Goal: Contribute content: Add original content to the website for others to see

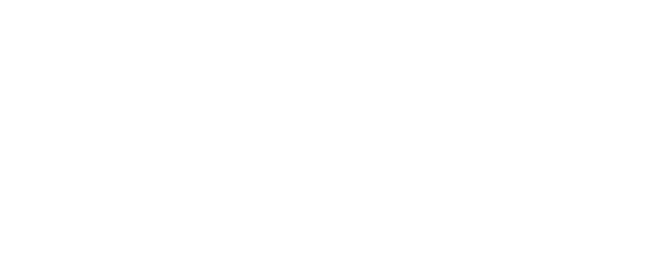
click at [319, 0] on html at bounding box center [326, 0] width 653 height 0
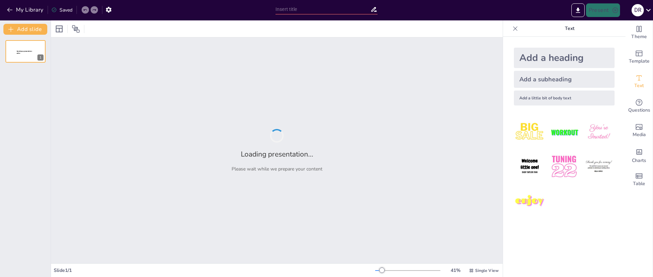
type input "Banking Services Overview: Evaluation for I Semester Commerce Students"
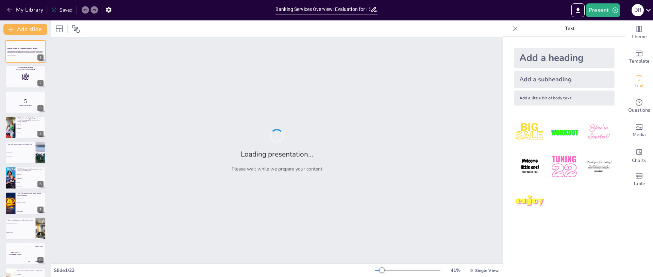
checkbox input "true"
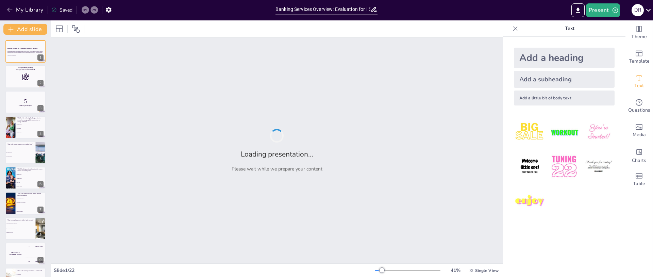
checkbox input "true"
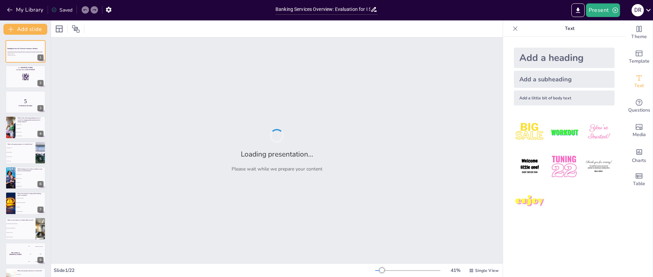
checkbox input "true"
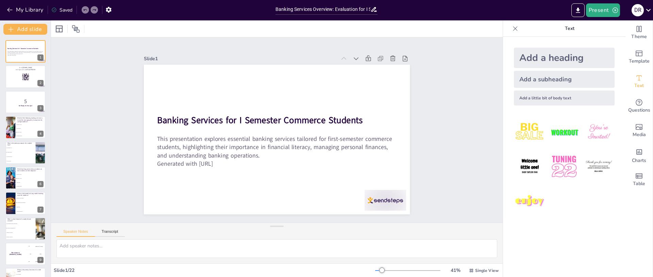
checkbox input "true"
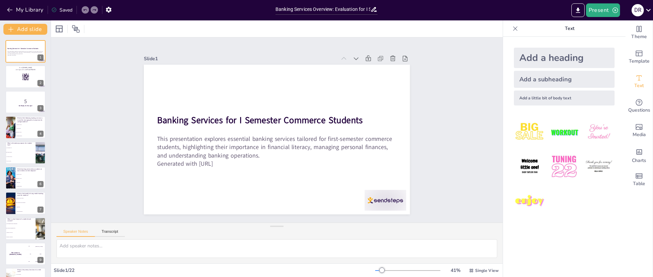
checkbox input "true"
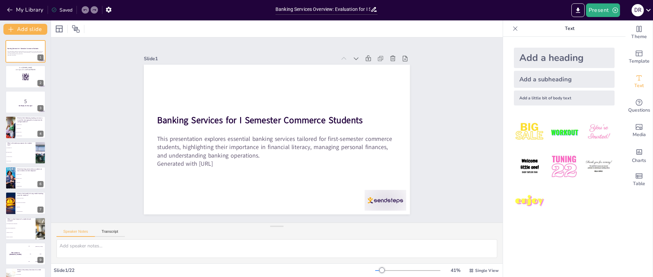
checkbox input "true"
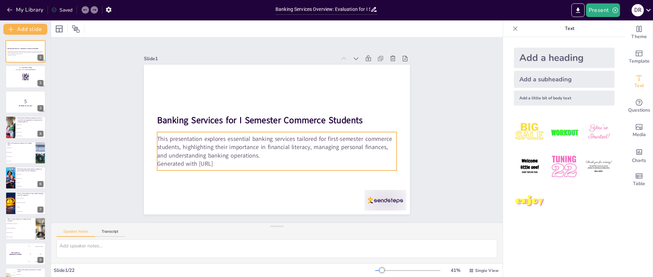
checkbox input "true"
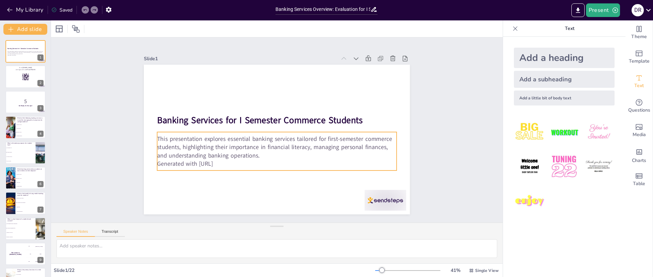
checkbox input "true"
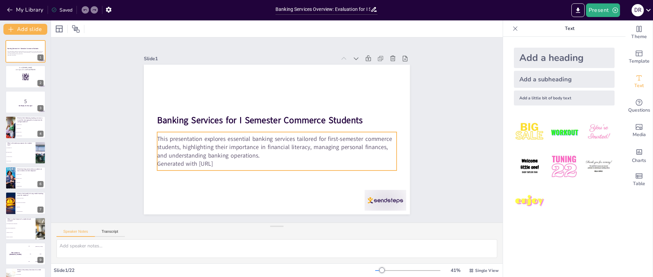
checkbox input "true"
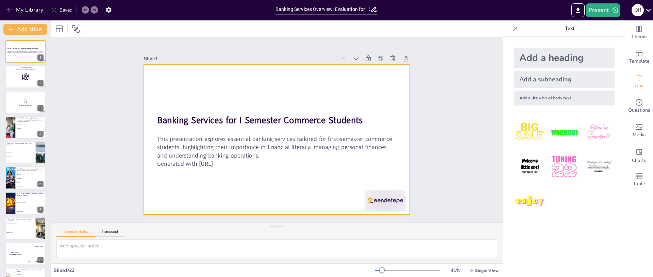
checkbox input "true"
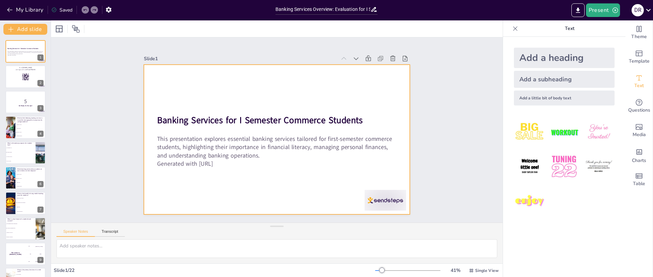
checkbox input "true"
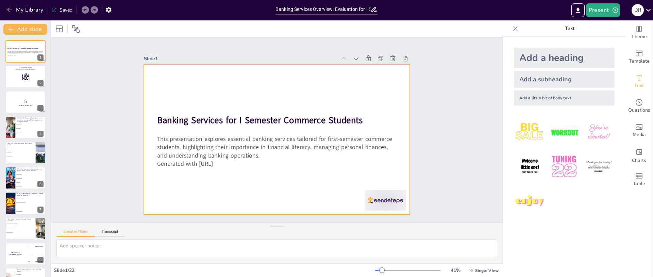
checkbox input "true"
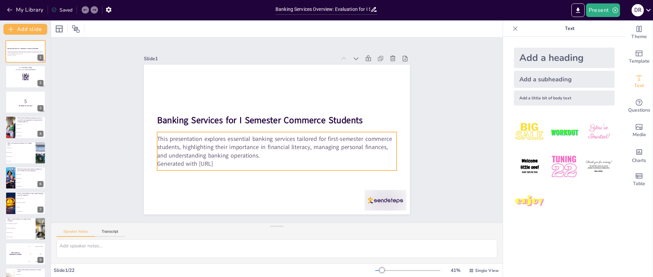
checkbox input "true"
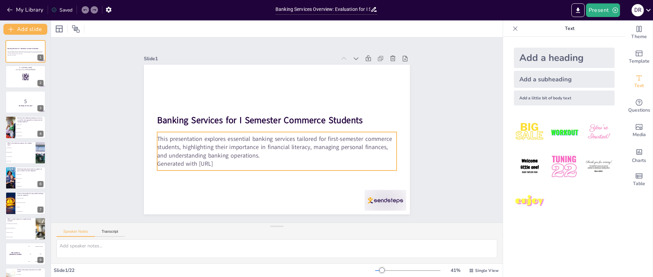
checkbox input "true"
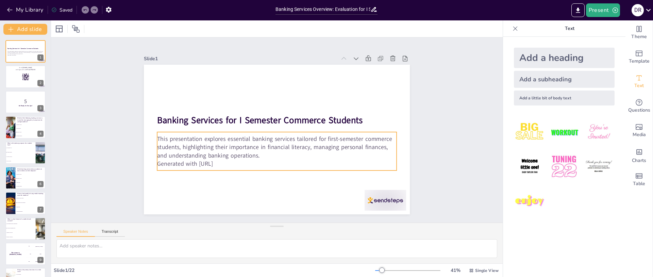
checkbox input "true"
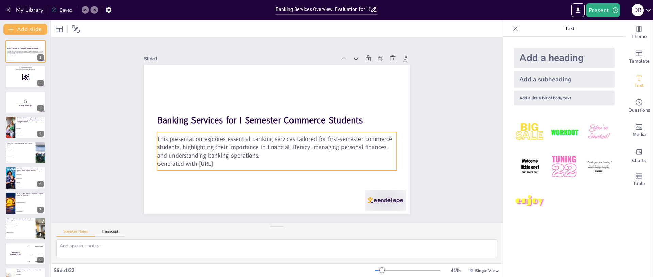
checkbox input "true"
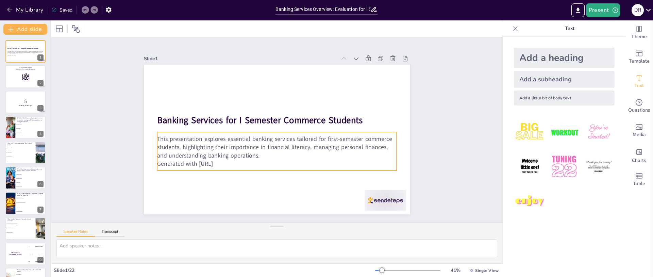
checkbox input "true"
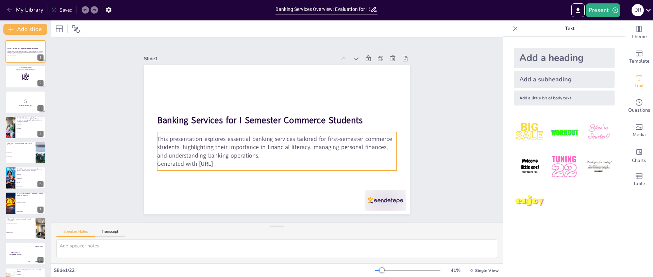
checkbox input "true"
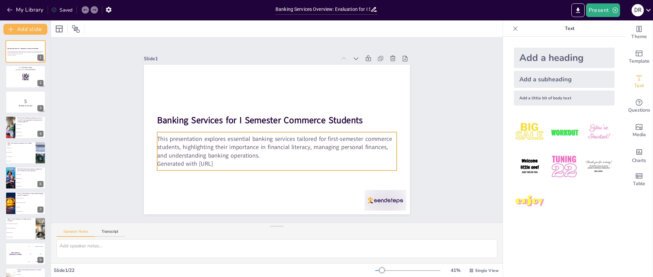
checkbox input "true"
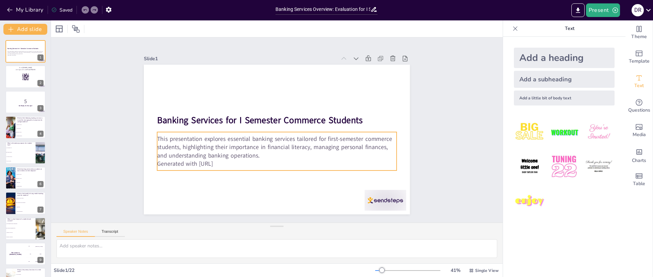
checkbox input "true"
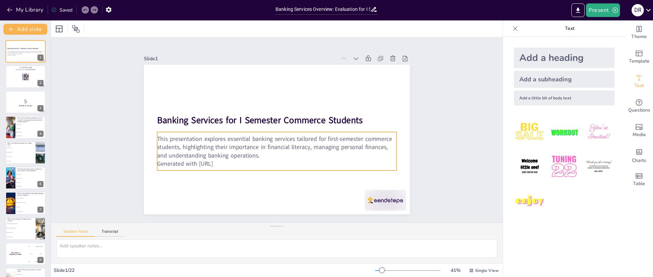
checkbox input "true"
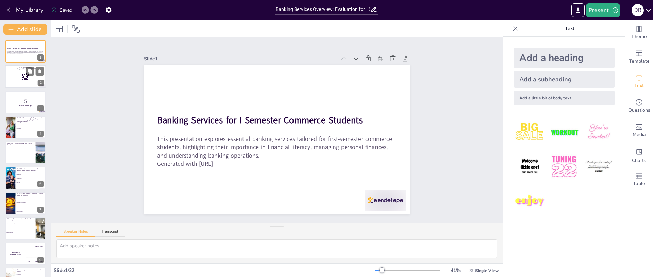
checkbox input "true"
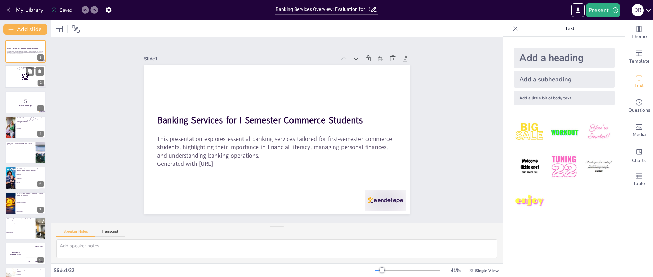
checkbox input "true"
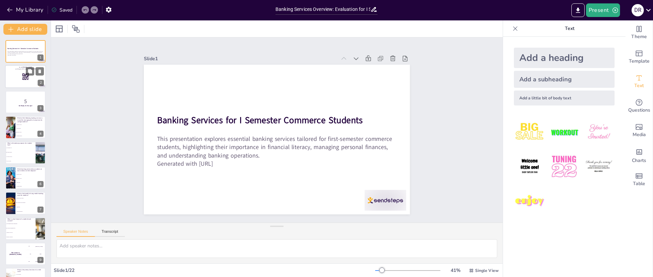
checkbox input "true"
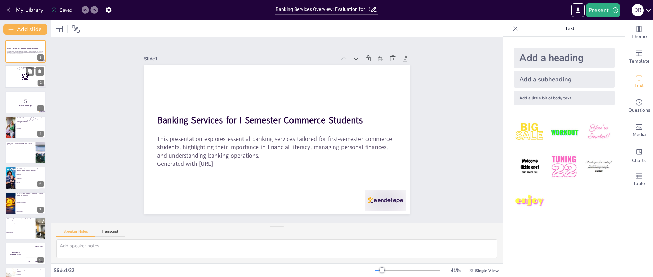
checkbox input "true"
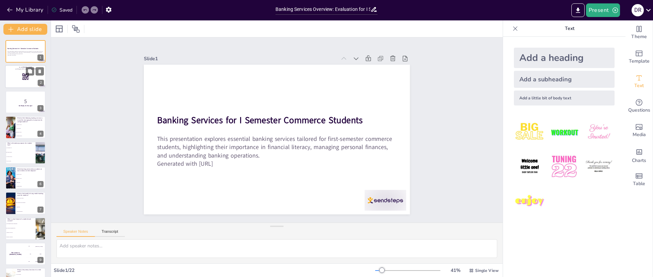
checkbox input "true"
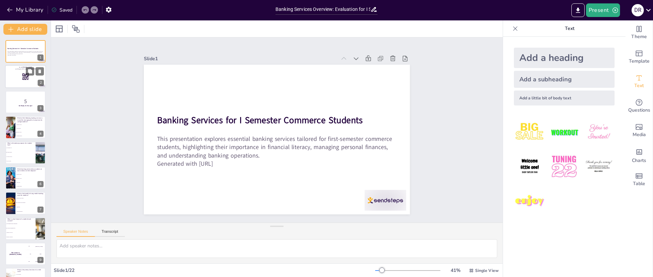
checkbox input "true"
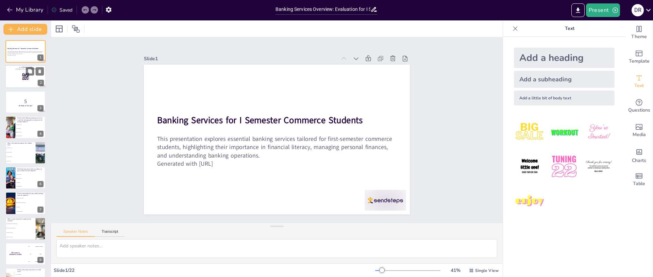
checkbox input "true"
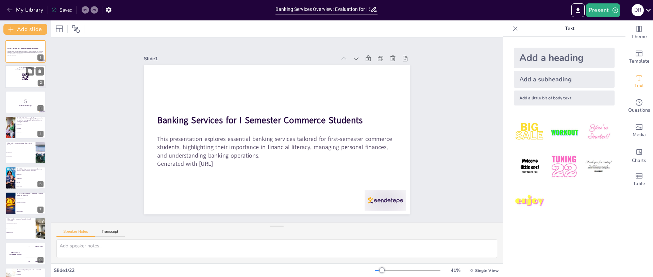
checkbox input "true"
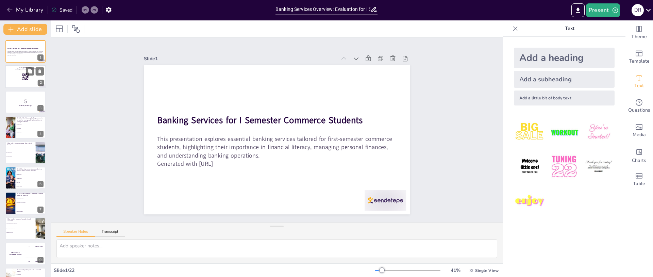
checkbox input "true"
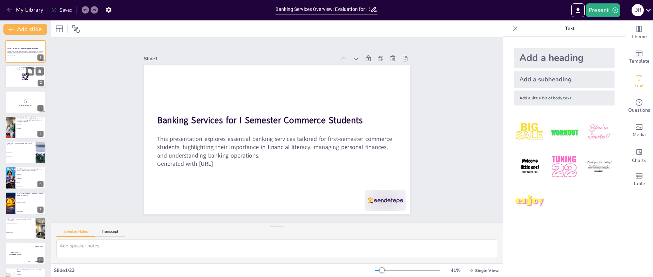
click at [17, 74] on div at bounding box center [25, 76] width 41 height 23
checkbox input "true"
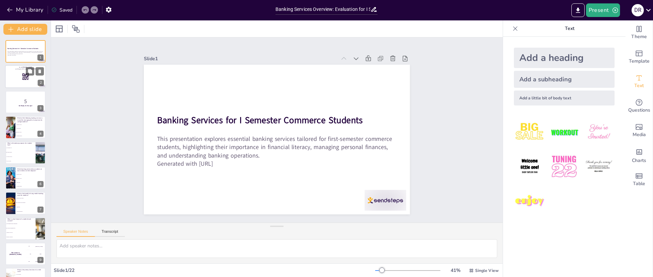
checkbox input "true"
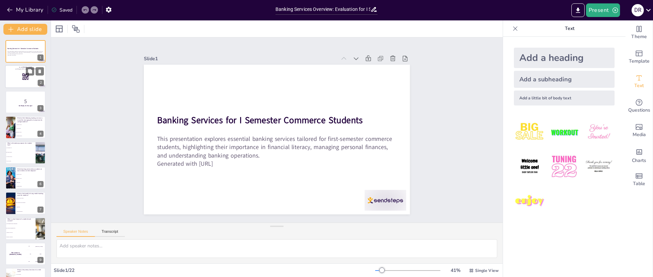
checkbox input "true"
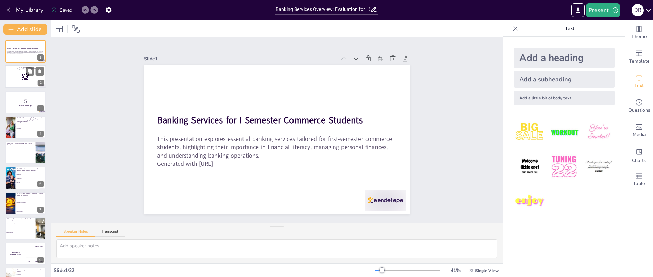
checkbox input "true"
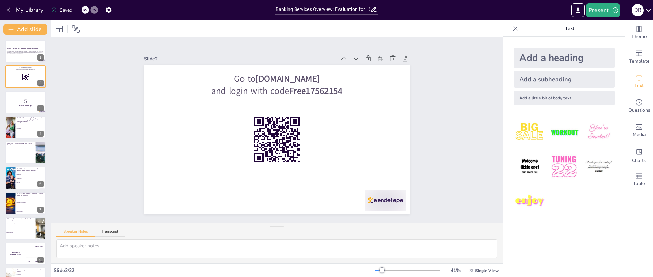
checkbox input "true"
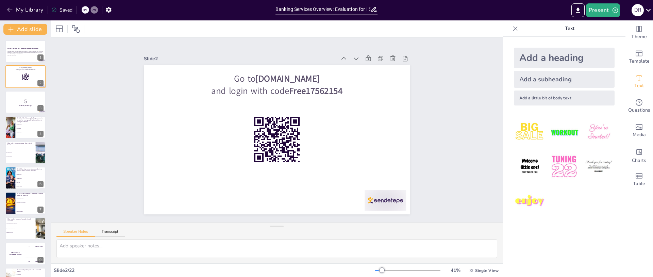
checkbox input "true"
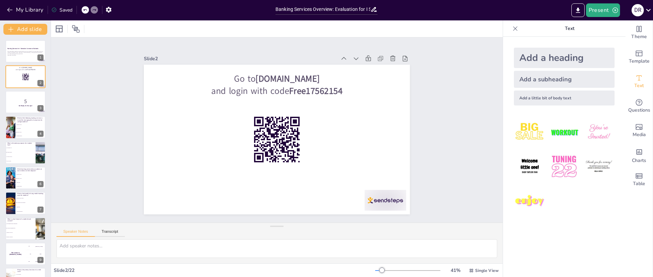
checkbox input "true"
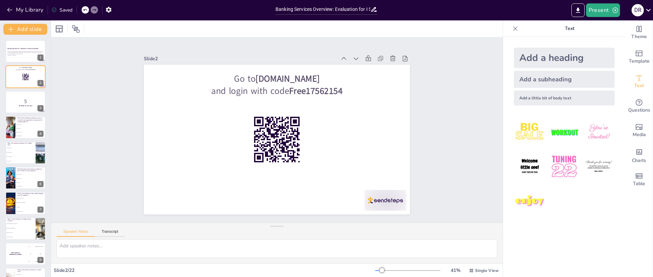
checkbox input "true"
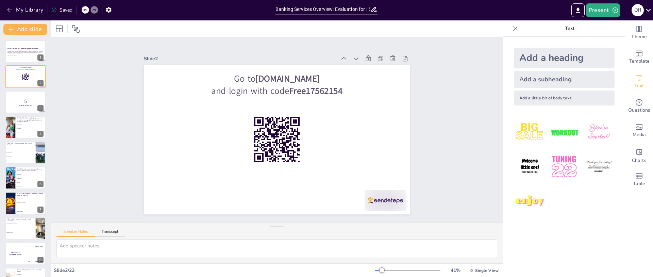
checkbox input "true"
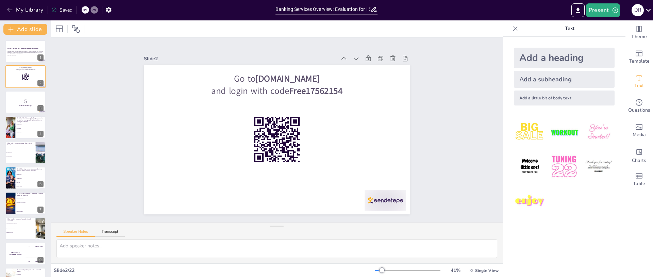
checkbox input "true"
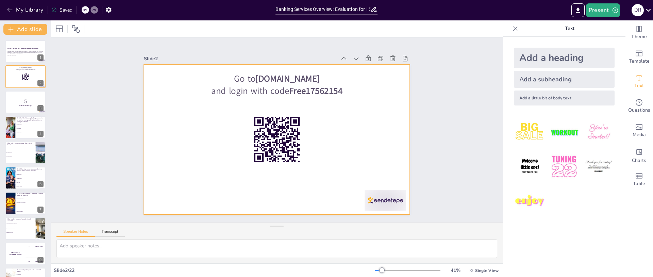
checkbox input "true"
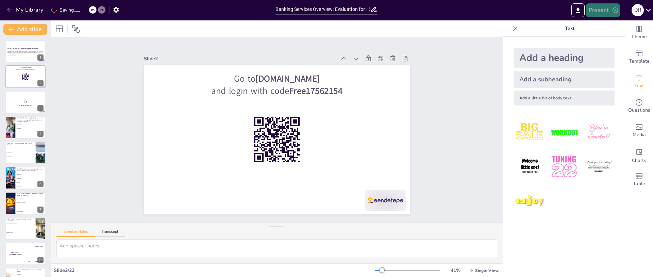
click at [596, 11] on button "Present" at bounding box center [603, 10] width 34 height 14
click at [600, 42] on li "Play presentation" at bounding box center [613, 41] width 53 height 11
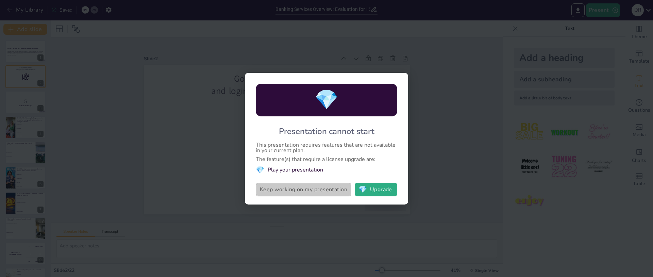
click at [304, 191] on button "Keep working on my presentation" at bounding box center [304, 190] width 96 height 14
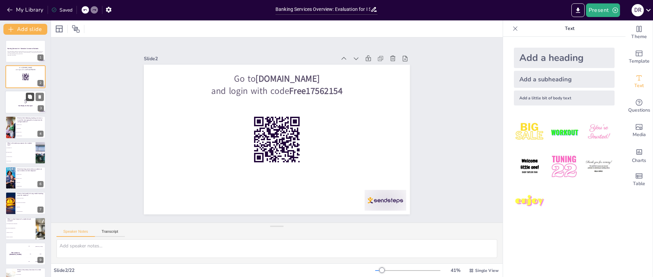
click at [27, 100] on button at bounding box center [30, 96] width 8 height 8
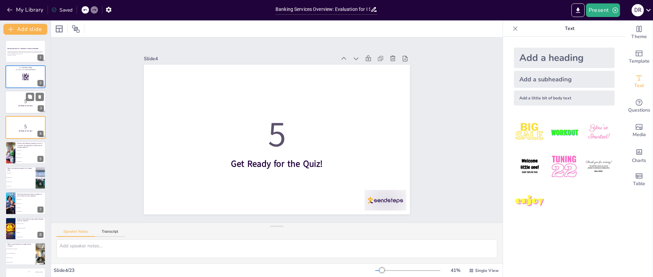
click at [14, 105] on p "Get Ready for the Quiz!" at bounding box center [25, 106] width 37 height 2
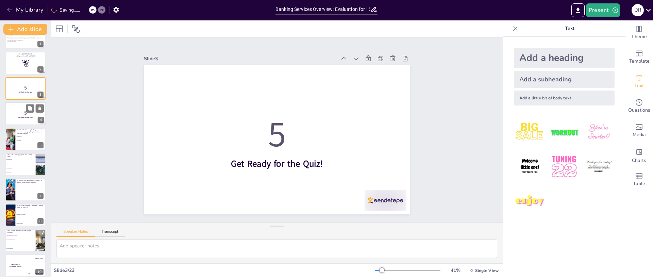
click at [20, 119] on div at bounding box center [25, 113] width 41 height 23
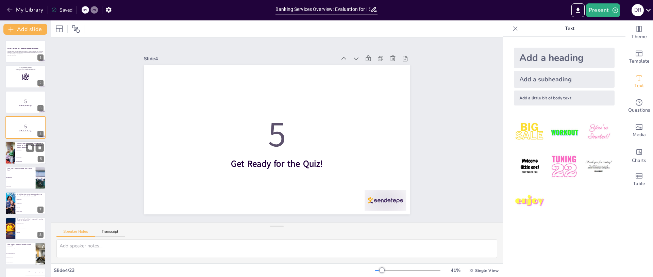
click at [22, 152] on li "Fixed Deposit" at bounding box center [30, 154] width 31 height 4
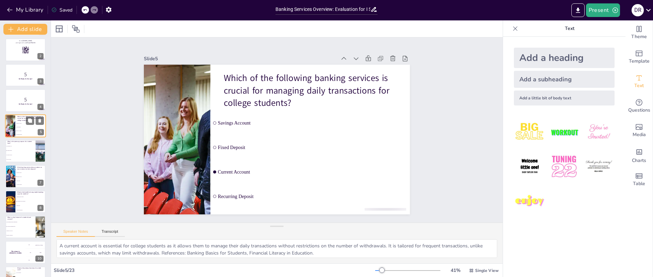
scroll to position [27, 0]
click at [23, 152] on li "To fund education" at bounding box center [20, 150] width 30 height 4
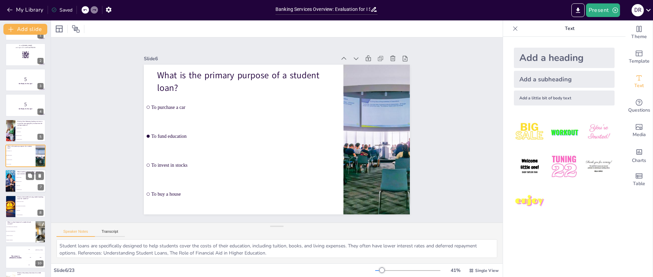
click at [19, 187] on li "Credit Card" at bounding box center [30, 186] width 31 height 4
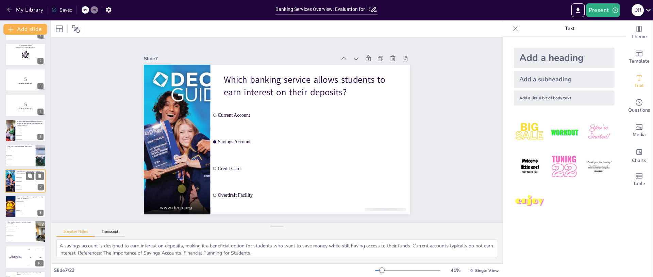
scroll to position [47, 0]
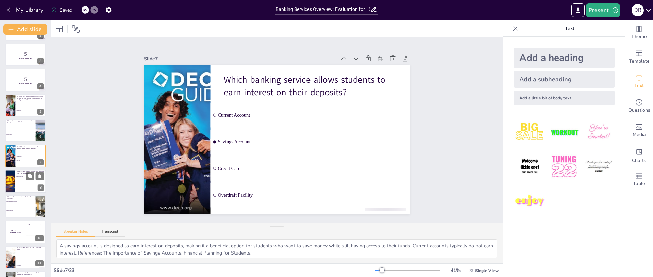
click at [17, 184] on li "Higher fees" at bounding box center [30, 185] width 31 height 4
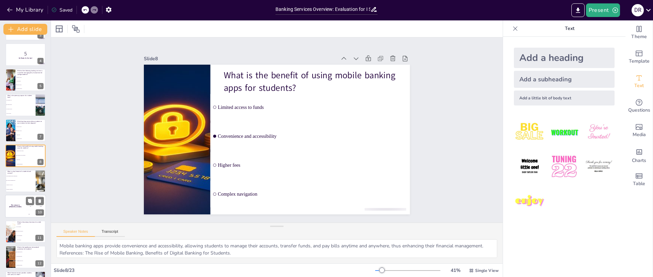
click at [12, 209] on div "The winner is [PERSON_NAME]" at bounding box center [15, 206] width 20 height 23
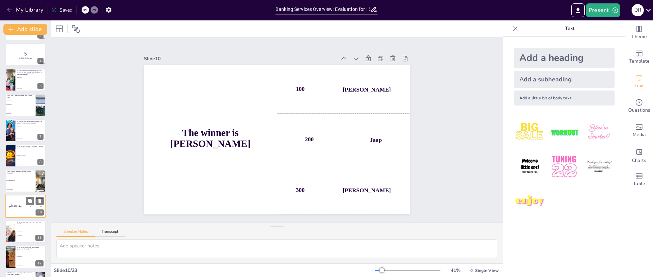
scroll to position [123, 0]
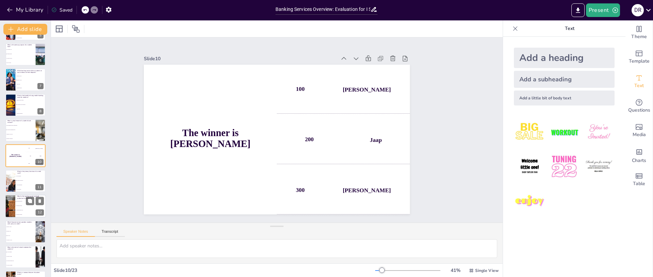
click at [20, 201] on span "Avoiding bank fees" at bounding box center [30, 201] width 29 height 1
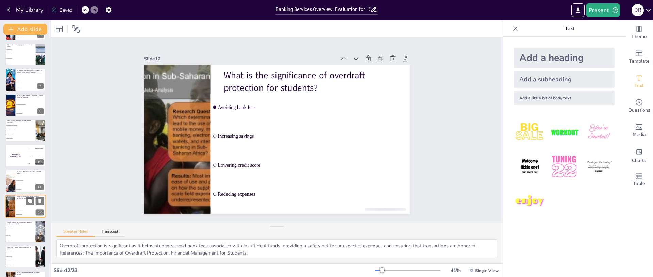
scroll to position [174, 0]
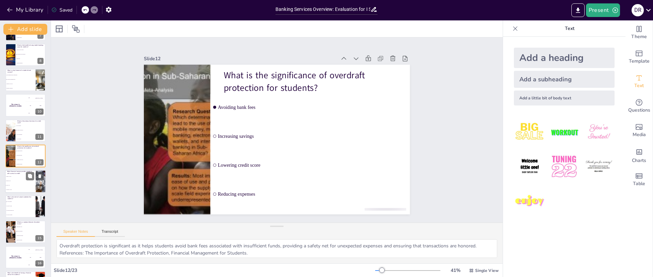
click at [17, 179] on li "Personal Loan" at bounding box center [20, 181] width 31 height 4
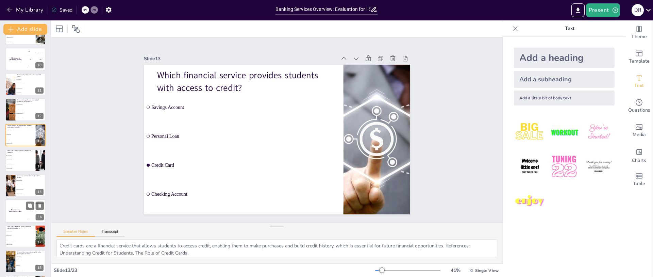
scroll to position [301, 0]
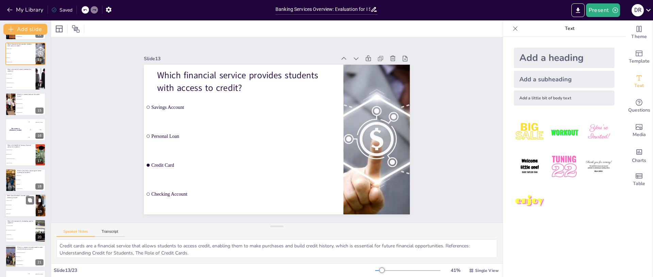
click at [15, 205] on span "Fees and services" at bounding box center [20, 204] width 29 height 1
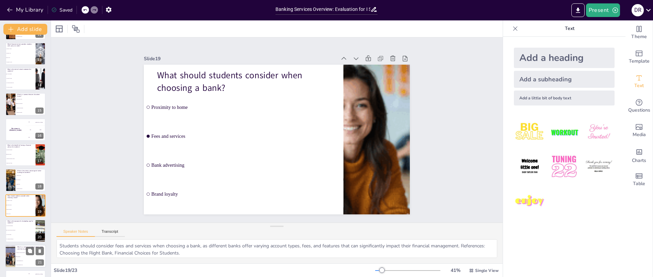
scroll to position [348, 0]
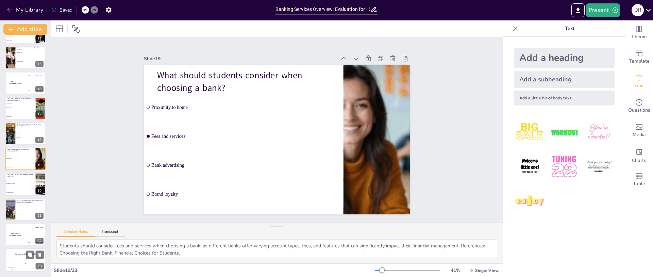
click at [14, 264] on div "Hasan 100" at bounding box center [12, 266] width 14 height 12
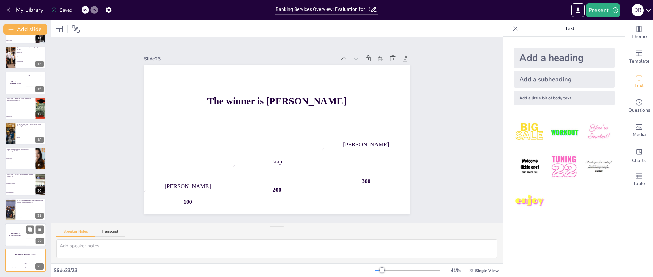
click at [12, 231] on div "The winner is [PERSON_NAME]" at bounding box center [15, 234] width 20 height 23
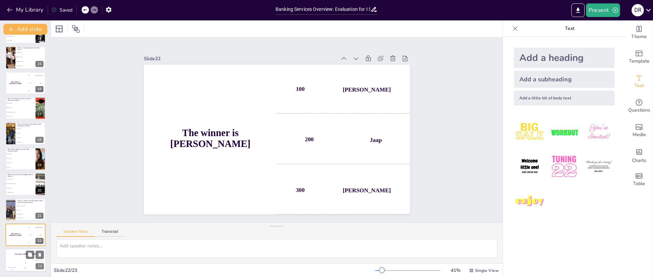
click at [12, 262] on div "Hasan 100" at bounding box center [12, 266] width 14 height 12
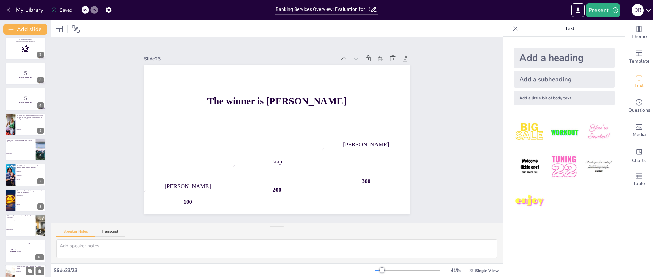
scroll to position [0, 0]
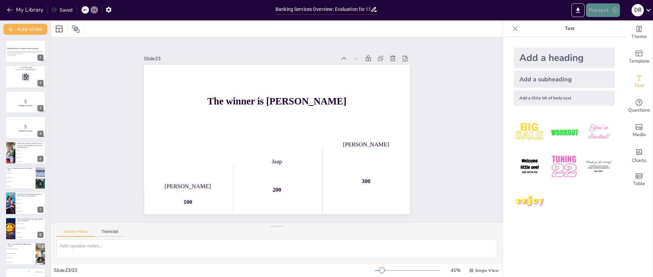
click at [605, 12] on button "Present" at bounding box center [603, 10] width 34 height 14
click at [609, 26] on li "Preview presentation" at bounding box center [613, 25] width 53 height 11
